Goal: Find specific page/section: Find specific page/section

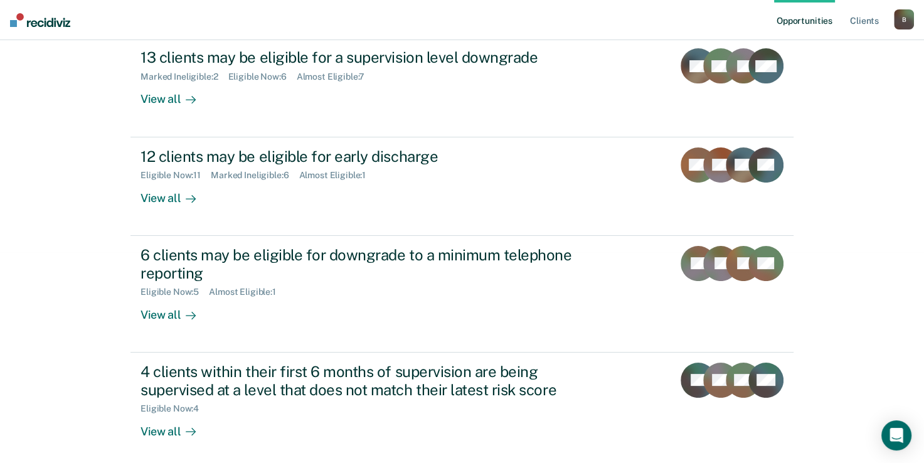
scroll to position [216, 0]
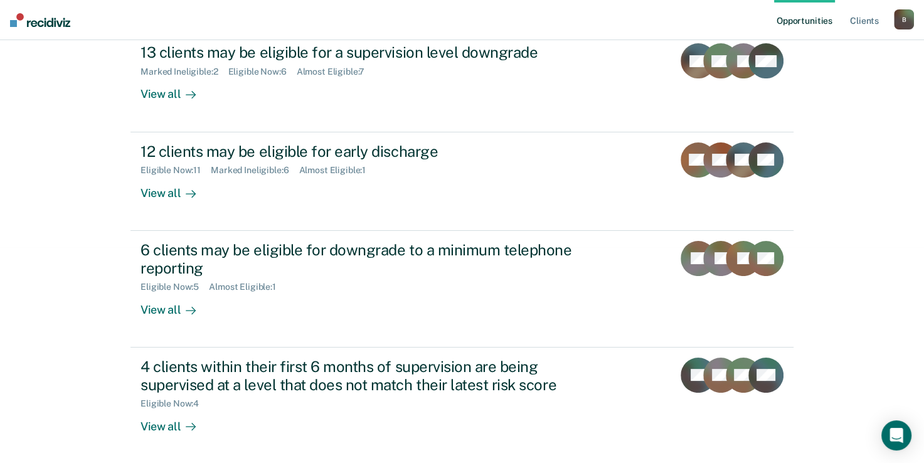
drag, startPoint x: 922, startPoint y: 394, endPoint x: 928, endPoint y: 330, distance: 64.8
click at [924, 247] on html "Looks like you’re using Internet Explorer 11. For faster loading and a better e…" at bounding box center [462, 15] width 924 height 463
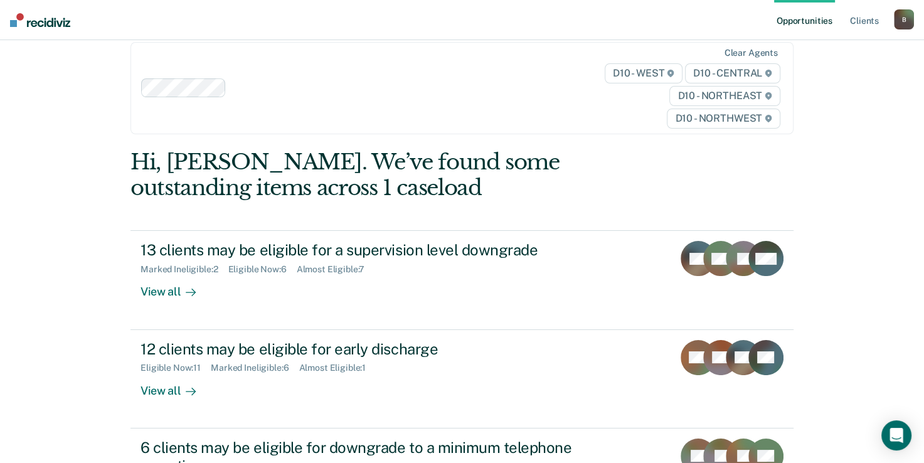
scroll to position [20, 0]
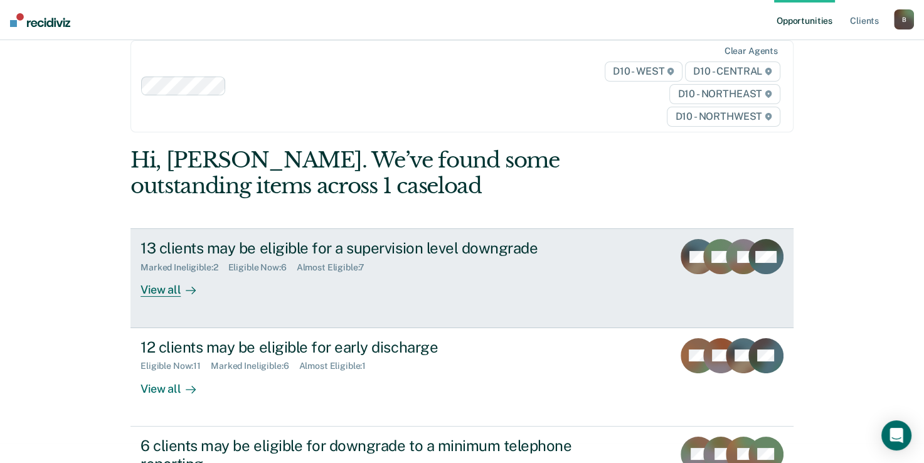
click at [169, 294] on div "View all" at bounding box center [175, 285] width 70 height 24
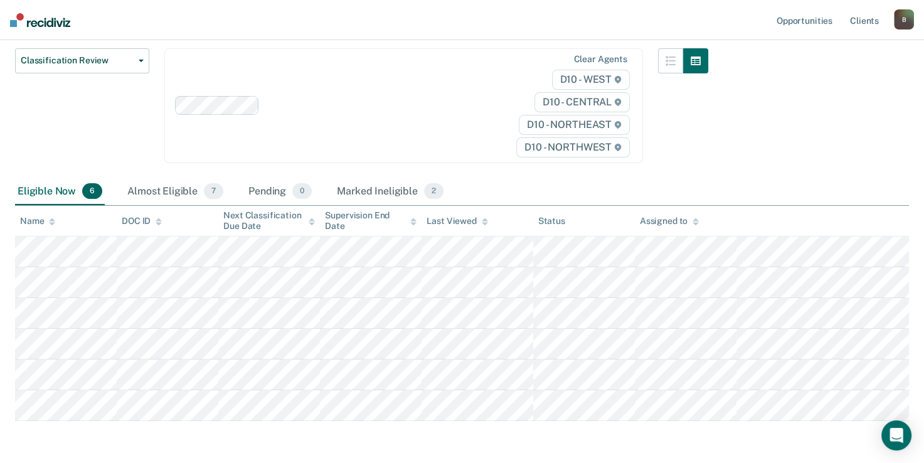
scroll to position [191, 0]
